Goal: Task Accomplishment & Management: Use online tool/utility

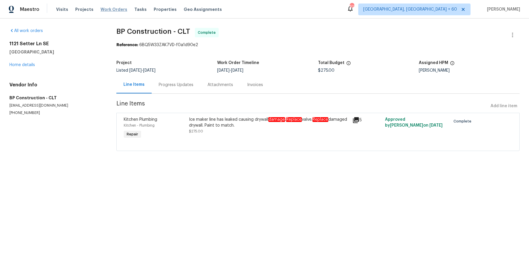
click at [113, 8] on span "Work Orders" at bounding box center [114, 9] width 27 height 6
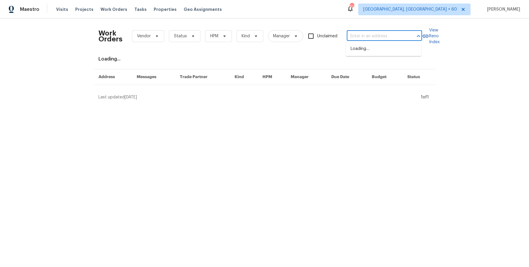
click at [356, 34] on input "text" at bounding box center [376, 36] width 59 height 9
paste input "1121 [GEOGRAPHIC_DATA]"
type input "1121 [GEOGRAPHIC_DATA]"
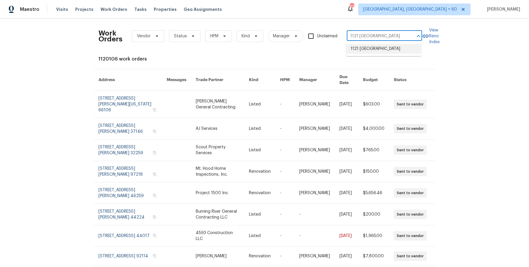
click at [361, 52] on li "1121 [GEOGRAPHIC_DATA]" at bounding box center [383, 49] width 75 height 10
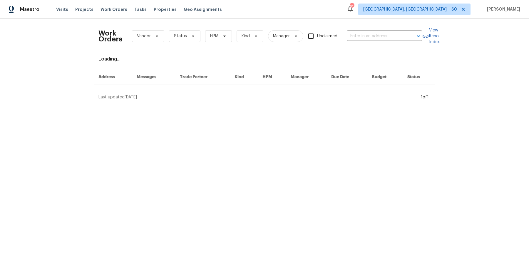
type input "1121 [GEOGRAPHIC_DATA]"
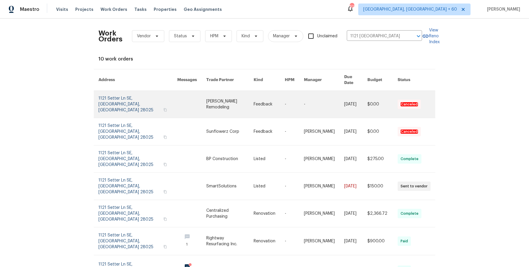
click at [251, 99] on link at bounding box center [229, 104] width 47 height 27
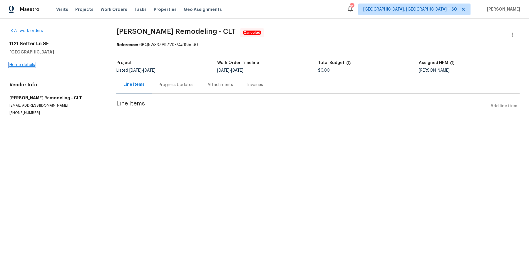
click at [34, 66] on link "Home details" at bounding box center [22, 65] width 26 height 4
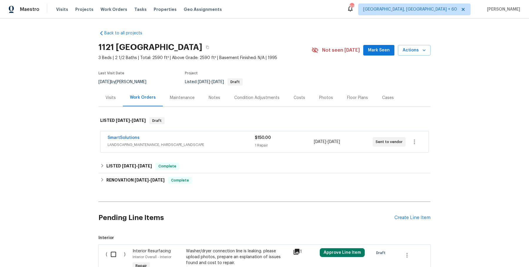
click at [189, 148] on div "SmartSolutions LANDSCAPING_MAINTENANCE, HARDSCAPE_LANDSCAPE" at bounding box center [181, 142] width 147 height 14
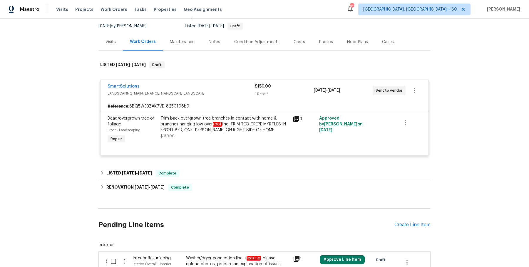
scroll to position [56, 0]
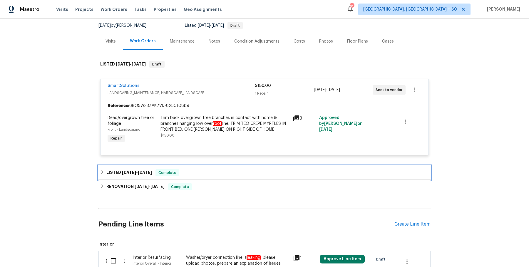
click at [184, 168] on div "LISTED [DATE] - [DATE] Complete" at bounding box center [265, 173] width 332 height 14
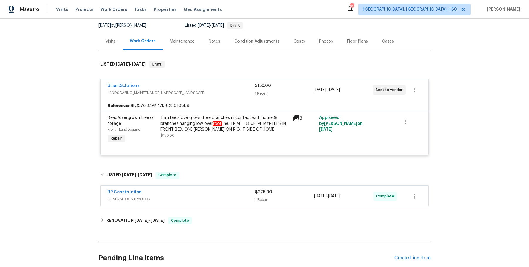
click at [192, 199] on span "GENERAL_CONTRACTOR" at bounding box center [182, 199] width 148 height 6
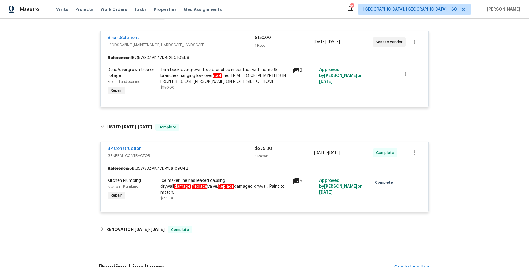
scroll to position [139, 0]
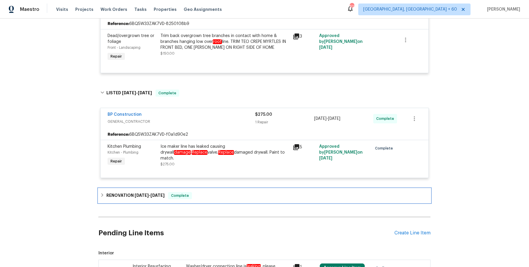
click at [178, 197] on span "Complete" at bounding box center [180, 196] width 23 height 6
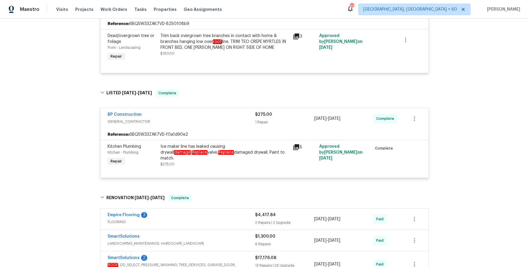
click at [194, 217] on div "Empire Flooring 3" at bounding box center [182, 215] width 148 height 7
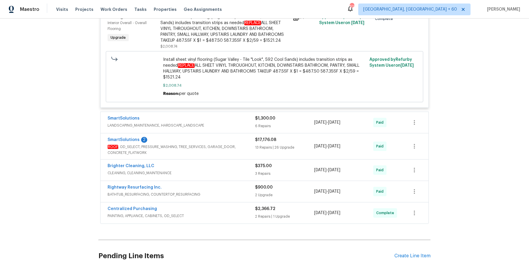
scroll to position [572, 0]
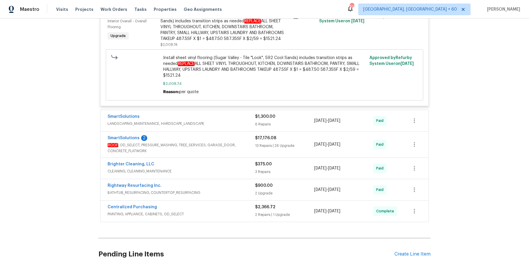
click at [244, 123] on span "LANDSCAPING_MAINTENANCE, HARDSCAPE_LANDSCAPE" at bounding box center [182, 124] width 148 height 6
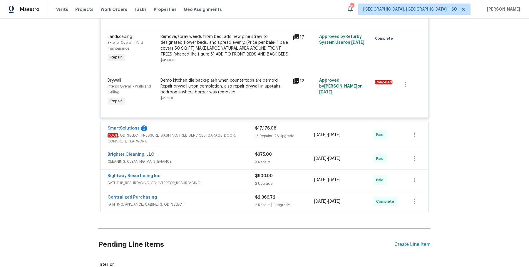
scroll to position [983, 0]
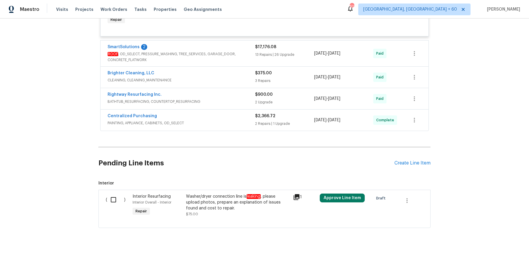
click at [236, 49] on div "SmartSolutions 2" at bounding box center [182, 47] width 148 height 7
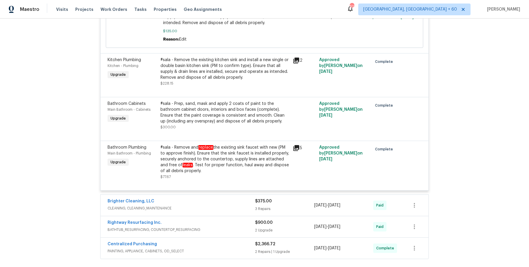
scroll to position [3316, 0]
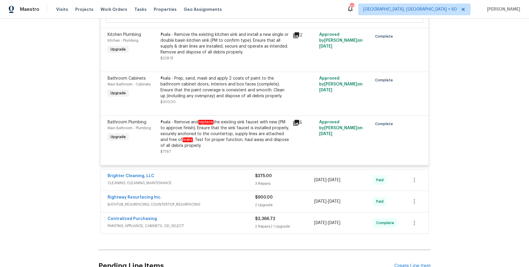
click at [230, 173] on div "Brighter Cleaning, LLC" at bounding box center [182, 176] width 148 height 7
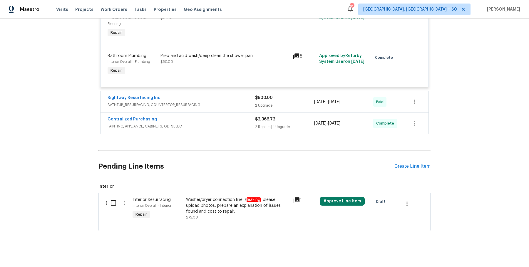
scroll to position [3657, 0]
click at [237, 98] on div "Rightway Resurfacing Inc." at bounding box center [182, 98] width 148 height 7
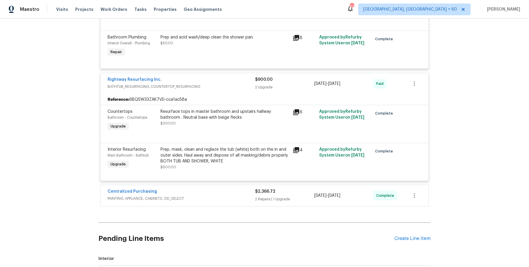
scroll to position [3674, 0]
click at [221, 192] on div "Centralized Purchasing" at bounding box center [182, 193] width 148 height 7
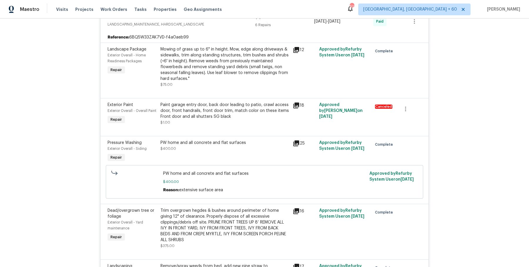
scroll to position [0, 0]
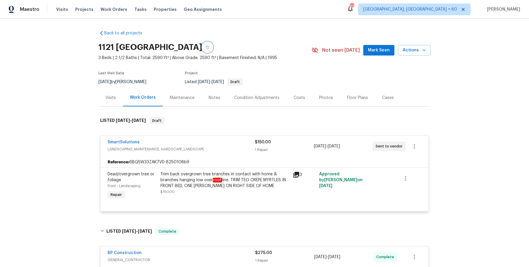
click at [213, 52] on button "button" at bounding box center [207, 47] width 11 height 11
click at [209, 48] on icon "button" at bounding box center [208, 48] width 4 height 4
